Goal: Task Accomplishment & Management: Manage account settings

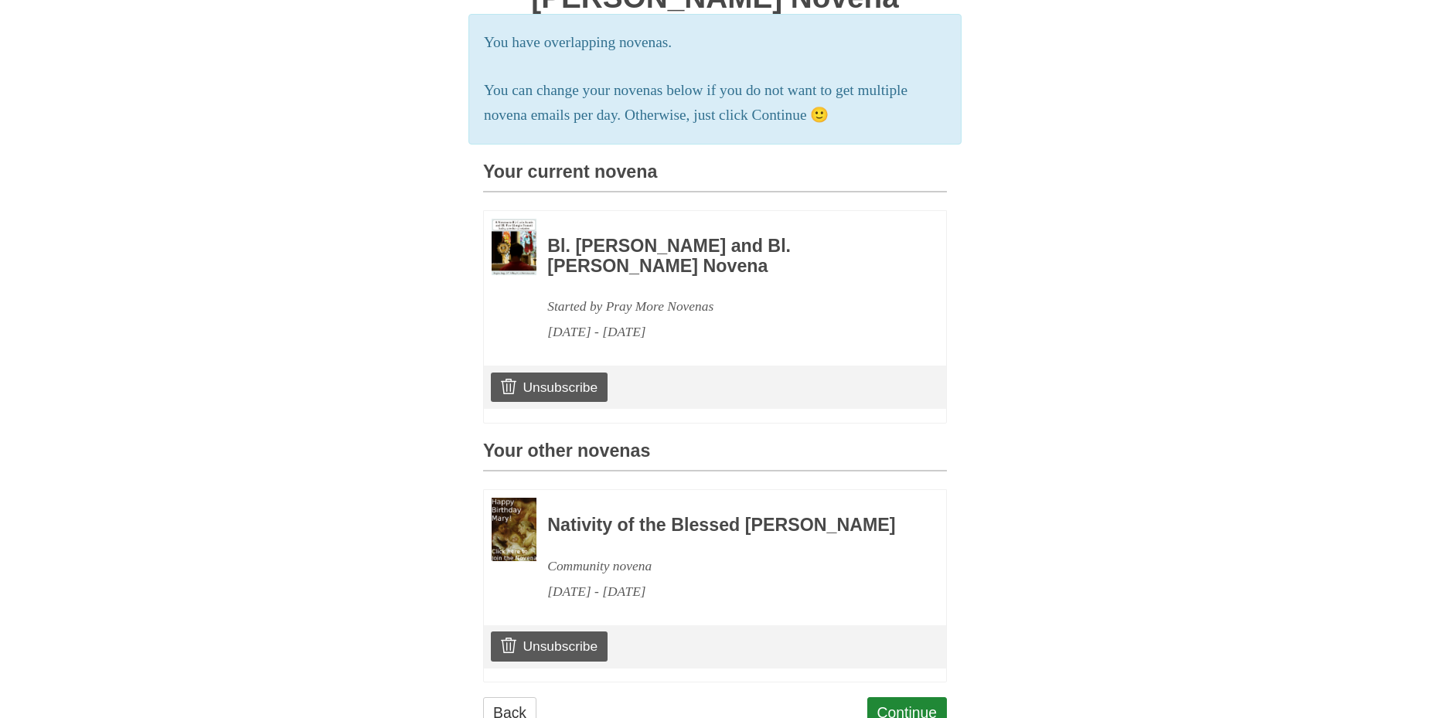
scroll to position [277, 0]
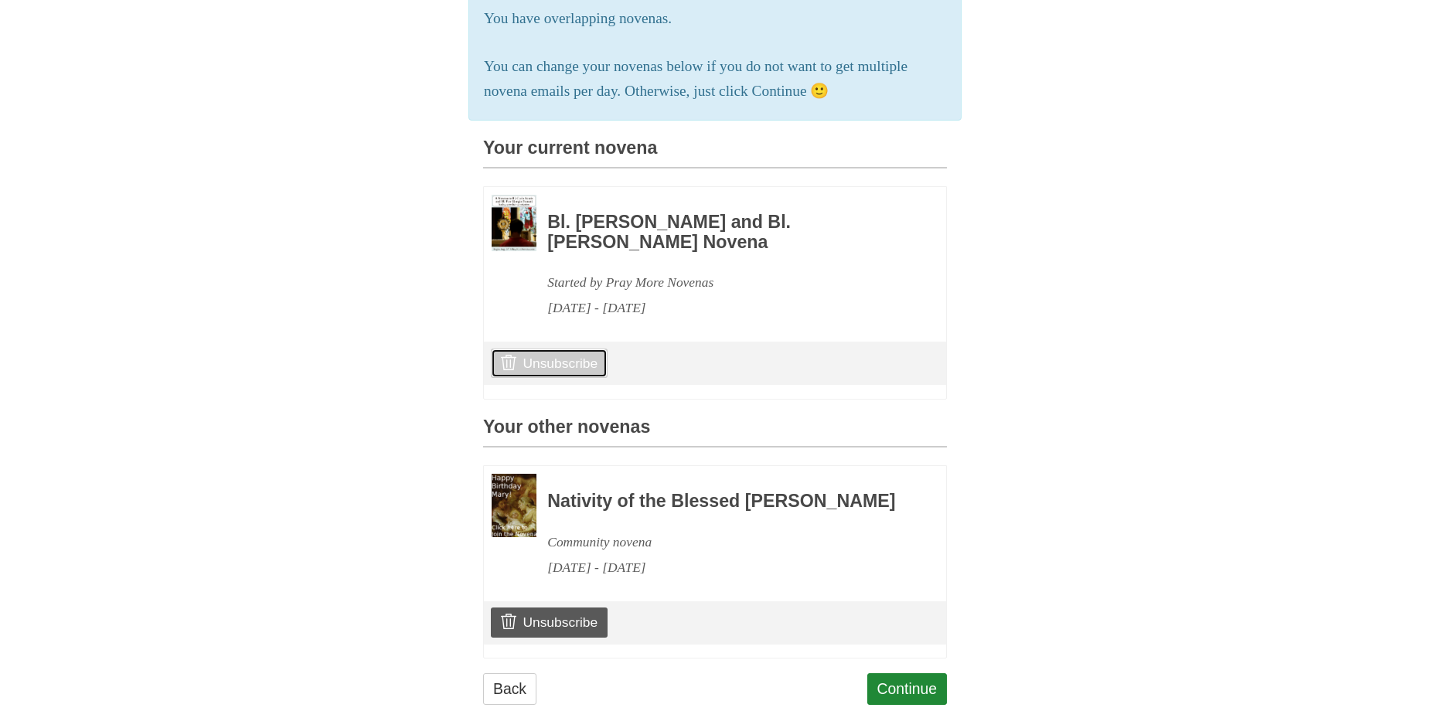
click at [591, 378] on link "Unsubscribe" at bounding box center [549, 363] width 117 height 29
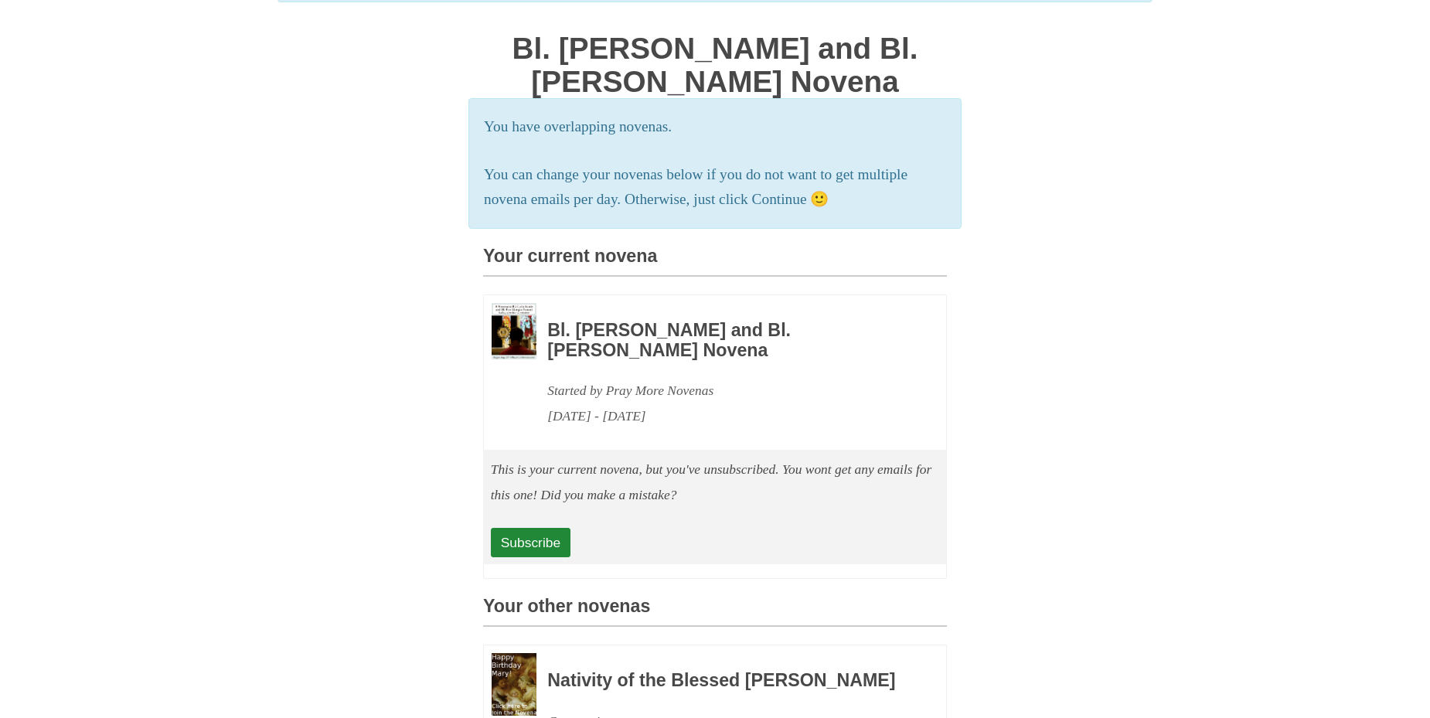
scroll to position [232, 0]
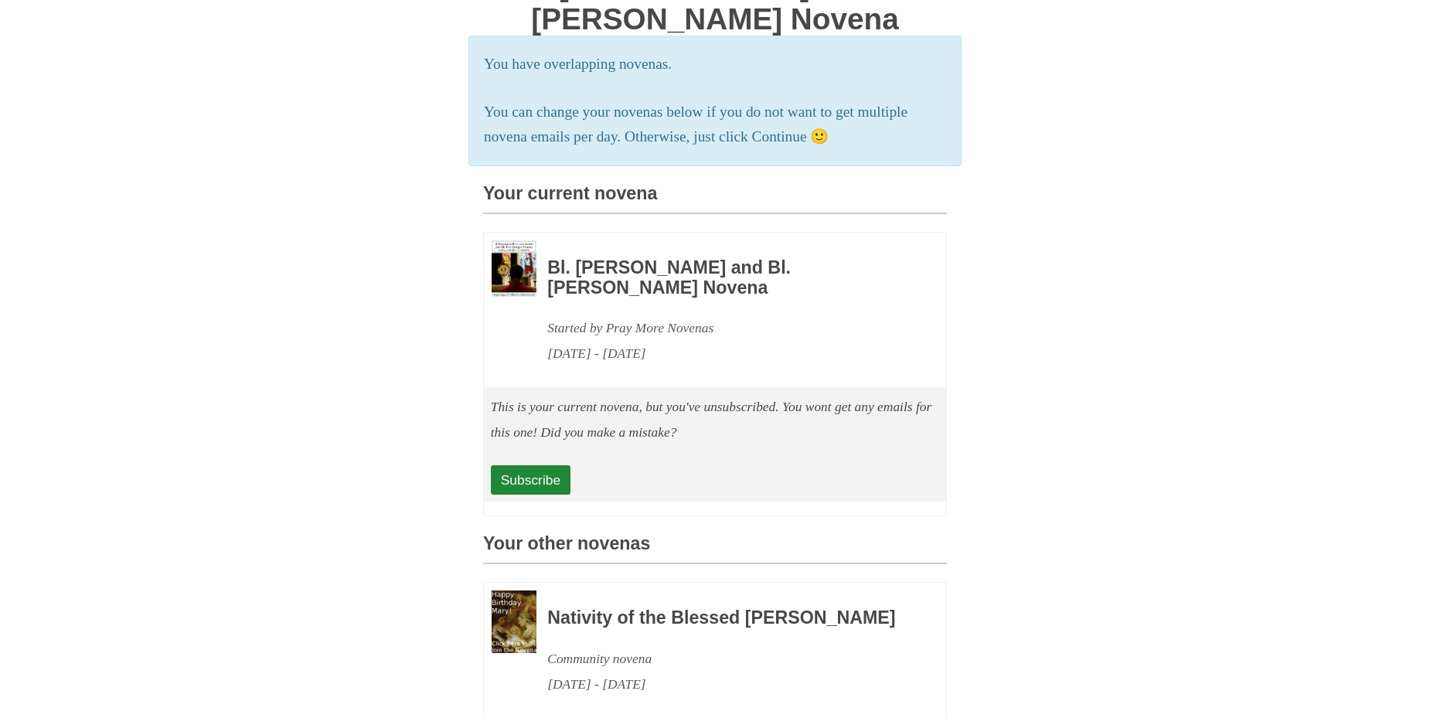
click at [530, 489] on div "This is your current novena, but you've unsubscribed. You wont get any emails f…" at bounding box center [715, 444] width 462 height 114
click at [529, 495] on link "Subscribe" at bounding box center [531, 479] width 80 height 29
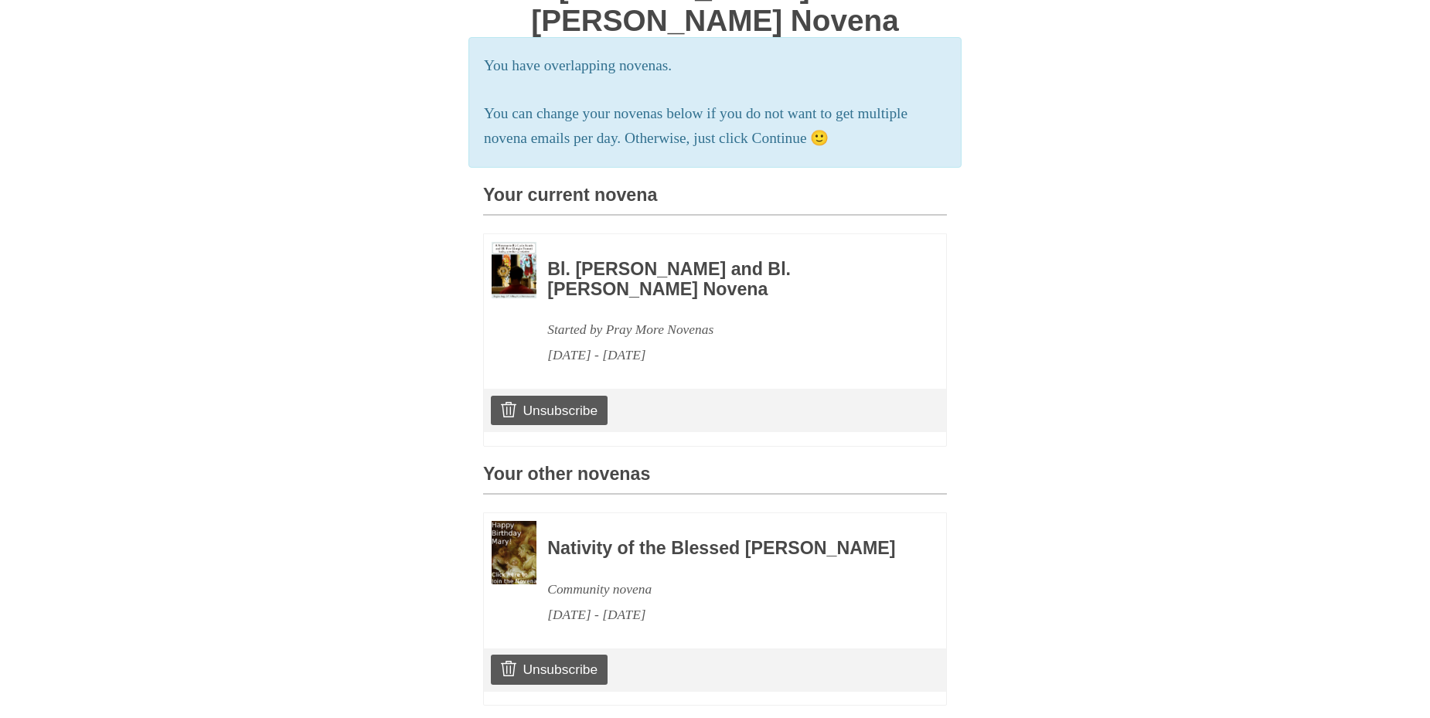
scroll to position [232, 0]
